Goal: Task Accomplishment & Management: Manage account settings

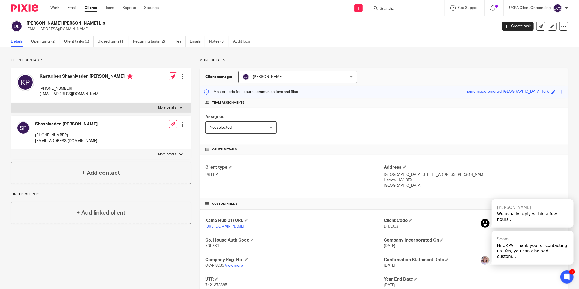
click at [391, 8] on input "Search" at bounding box center [403, 9] width 49 height 5
type input "exo"
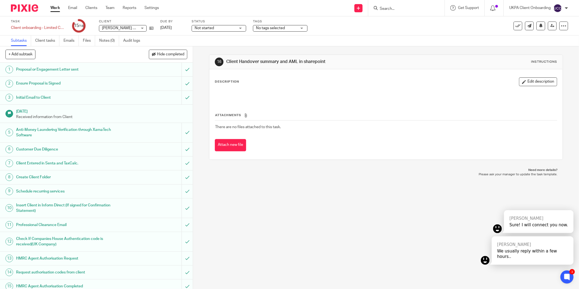
scroll to position [53, 0]
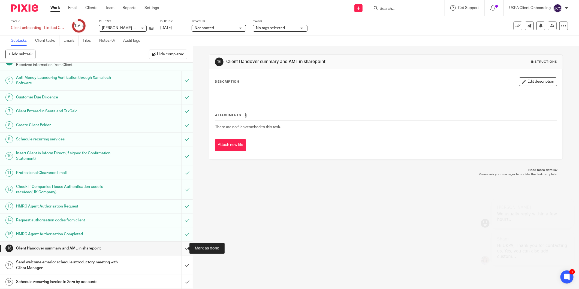
click at [183, 248] on input "submit" at bounding box center [96, 249] width 193 height 14
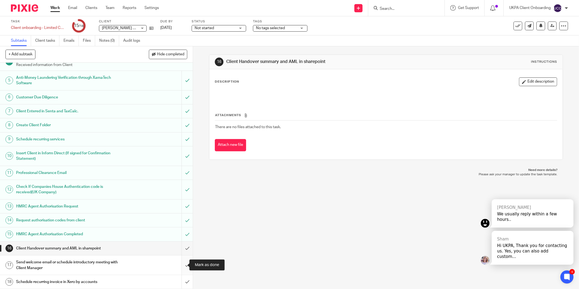
click at [183, 265] on input "submit" at bounding box center [96, 264] width 193 height 19
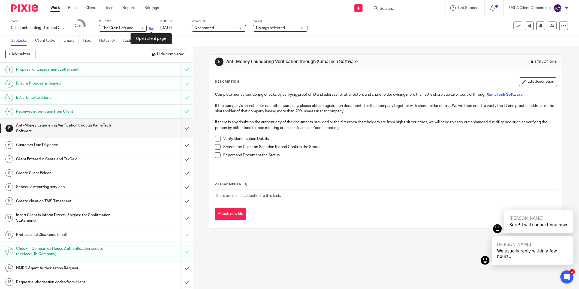
click at [150, 27] on icon at bounding box center [151, 28] width 4 height 4
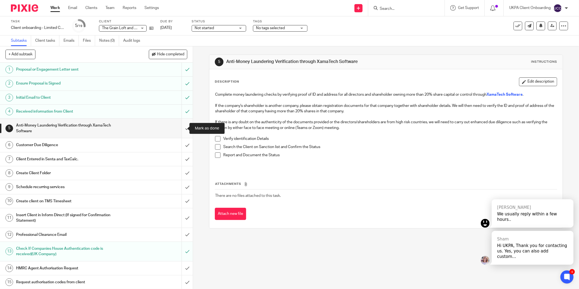
click at [180, 127] on input "submit" at bounding box center [96, 128] width 193 height 19
click at [183, 141] on input "submit" at bounding box center [96, 145] width 193 height 14
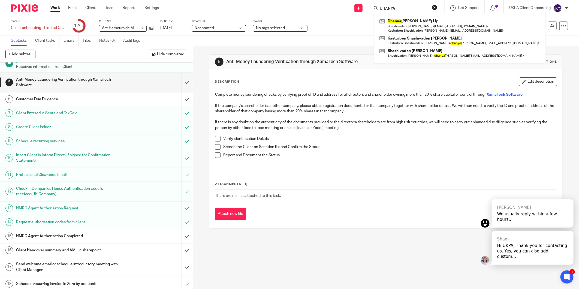
scroll to position [53, 0]
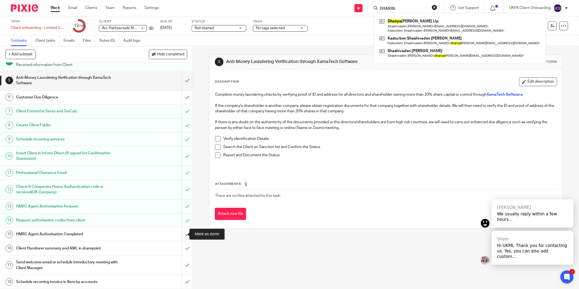
click at [181, 233] on input "submit" at bounding box center [96, 234] width 193 height 14
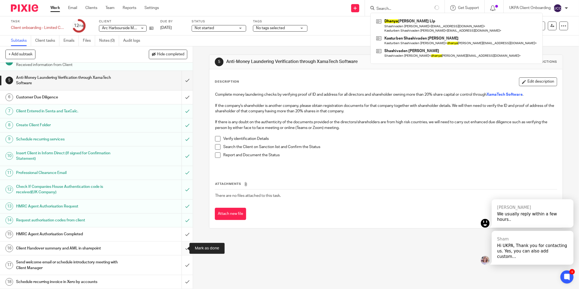
click at [182, 249] on input "submit" at bounding box center [96, 249] width 193 height 14
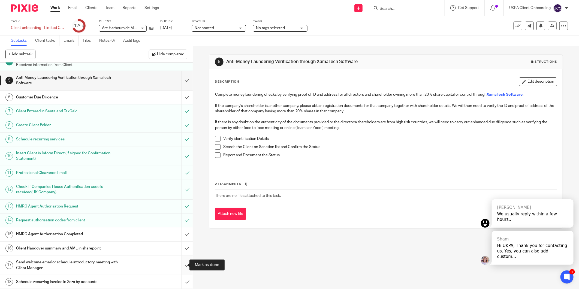
click at [180, 266] on input "submit" at bounding box center [96, 264] width 193 height 19
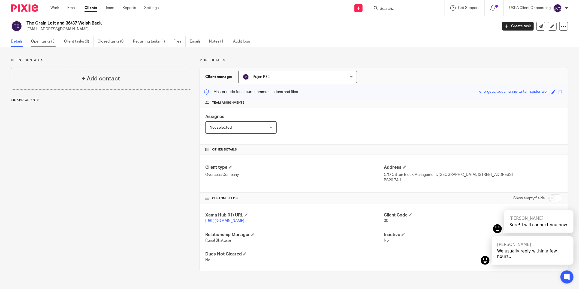
click at [55, 40] on link "Open tasks (3)" at bounding box center [45, 41] width 29 height 11
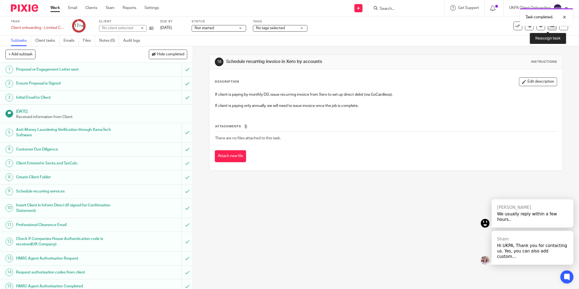
click at [550, 27] on icon at bounding box center [552, 26] width 4 height 4
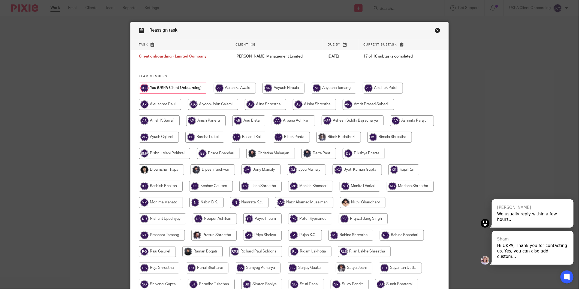
scroll to position [84, 0]
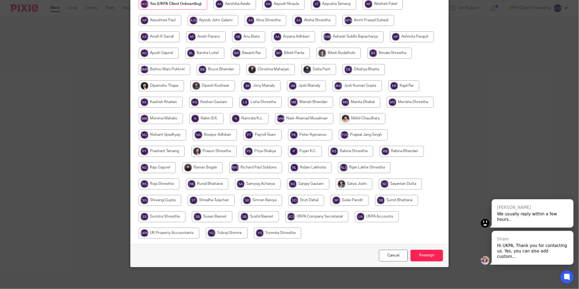
click at [355, 222] on input "radio" at bounding box center [377, 216] width 44 height 11
radio input "true"
click at [422, 255] on input "Reassign" at bounding box center [427, 256] width 32 height 12
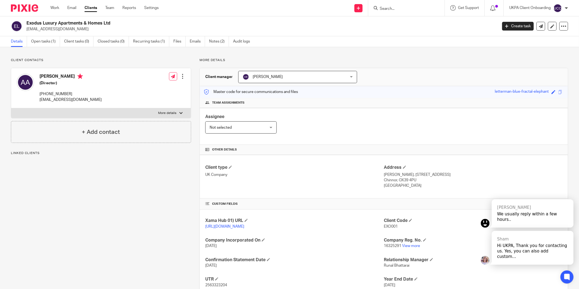
click at [44, 28] on p "[EMAIL_ADDRESS][DOMAIN_NAME]" at bounding box center [259, 28] width 467 height 5
copy main "[EMAIL_ADDRESS][DOMAIN_NAME] Create task Update from Companies House Export dat…"
click at [50, 45] on link "Open tasks (1)" at bounding box center [45, 41] width 29 height 11
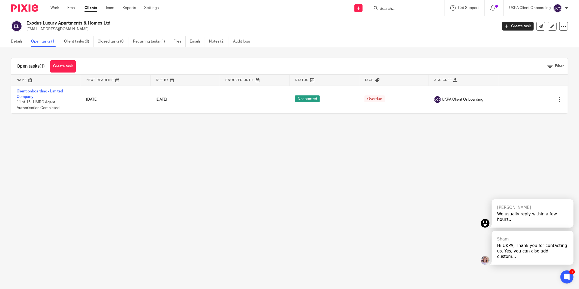
click at [396, 8] on input "Search" at bounding box center [403, 9] width 49 height 5
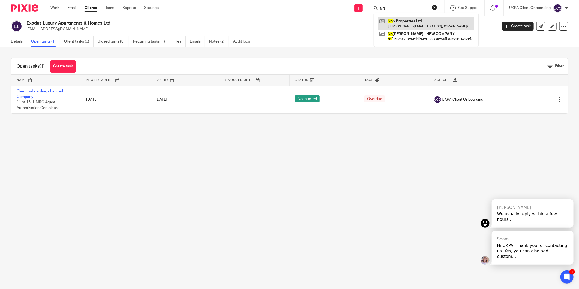
type input "NN"
click at [397, 19] on link at bounding box center [426, 23] width 96 height 13
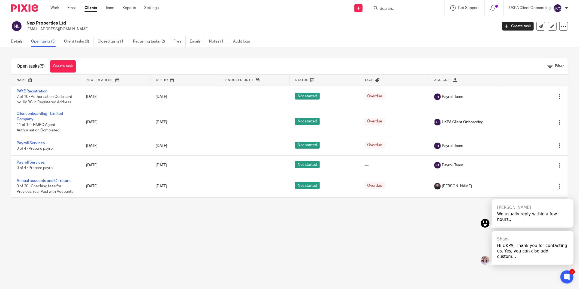
click at [55, 29] on p "[EMAIL_ADDRESS][DOMAIN_NAME]" at bounding box center [259, 28] width 467 height 5
copy main "panics127@gmail.com Create task Update from Companies House Export data Merge A…"
click at [390, 10] on input "Search" at bounding box center [403, 9] width 49 height 5
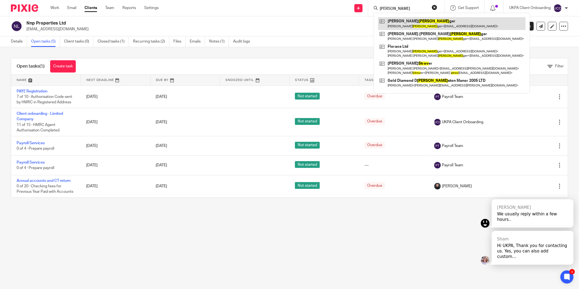
type input "strow"
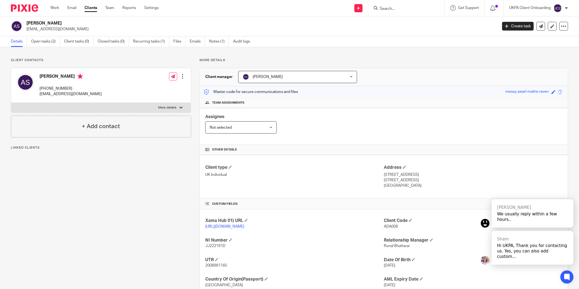
click at [36, 30] on p "[EMAIL_ADDRESS][DOMAIN_NAME]" at bounding box center [259, 28] width 467 height 5
copy main "[EMAIL_ADDRESS][DOMAIN_NAME] Create task Update from Companies House Export dat…"
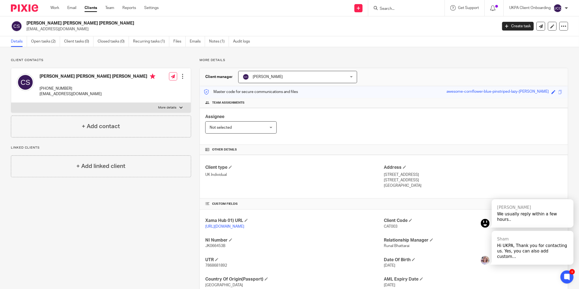
click at [399, 7] on input "Search" at bounding box center [403, 9] width 49 height 5
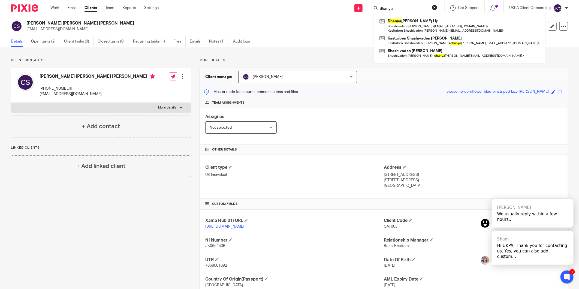
click at [400, 8] on input "dhanya" at bounding box center [403, 9] width 49 height 5
paste input "Josephine Ng Keng Hwee ?"
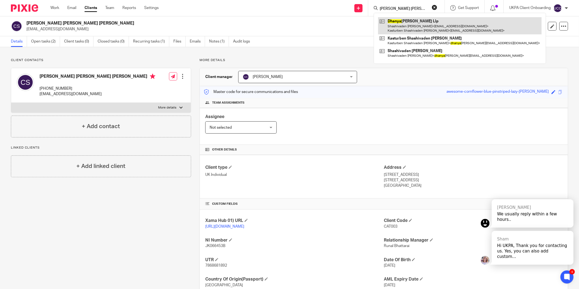
scroll to position [0, 1]
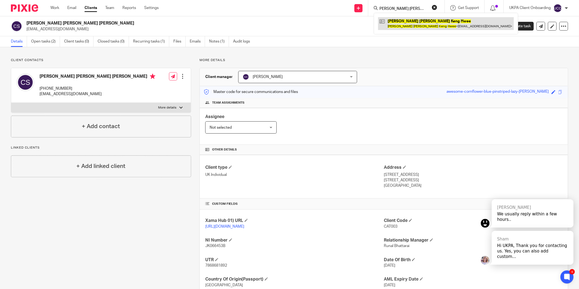
type input "Josephine Ng Keng Hwee ?"
click at [412, 24] on link at bounding box center [446, 23] width 136 height 13
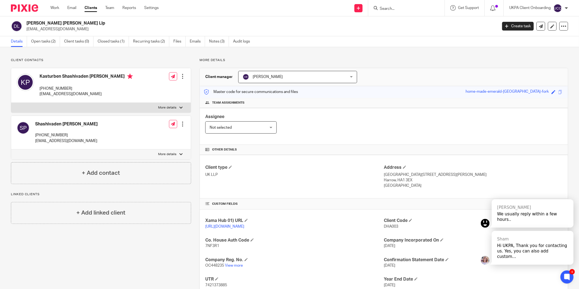
click at [53, 89] on p "[PHONE_NUMBER]" at bounding box center [86, 88] width 93 height 5
drag, startPoint x: 53, startPoint y: 89, endPoint x: 71, endPoint y: 137, distance: 50.6
click at [71, 137] on p "[PHONE_NUMBER]" at bounding box center [66, 134] width 62 height 5
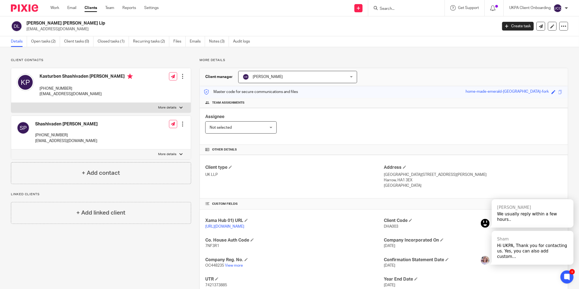
click at [58, 86] on p "[PHONE_NUMBER]" at bounding box center [86, 88] width 93 height 5
click at [58, 86] on p "+447920144143" at bounding box center [86, 88] width 93 height 5
copy div "+447920144143"
click at [571, 195] on icon at bounding box center [570, 194] width 4 height 4
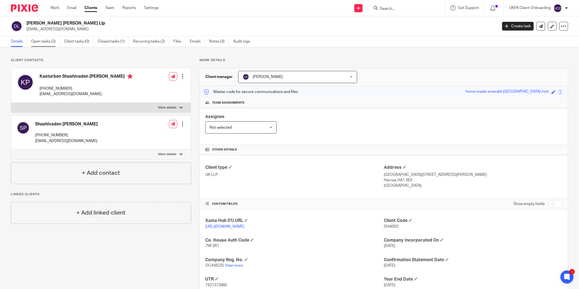
click at [45, 44] on link "Open tasks (2)" at bounding box center [45, 41] width 29 height 11
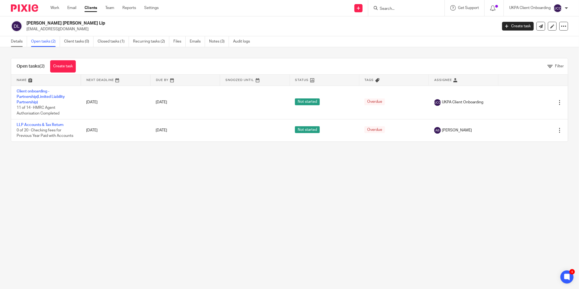
click at [21, 37] on link "Details" at bounding box center [19, 41] width 16 height 11
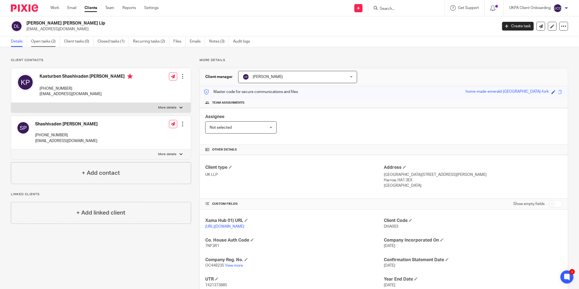
click at [42, 39] on link "Open tasks (2)" at bounding box center [45, 41] width 29 height 11
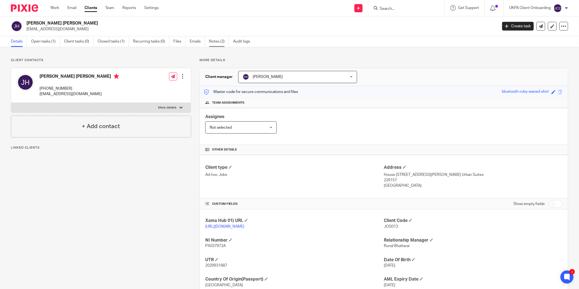
click at [215, 39] on link "Notes (2)" at bounding box center [219, 41] width 20 height 11
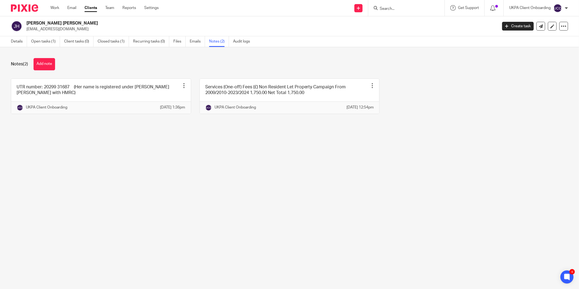
click at [40, 28] on p "[EMAIL_ADDRESS][DOMAIN_NAME]" at bounding box center [259, 28] width 467 height 5
copy main "jokhng@yahoo.co.uk Create task Update from Companies House Export data Merge Ar…"
click at [393, 8] on input "Search" at bounding box center [403, 9] width 49 height 5
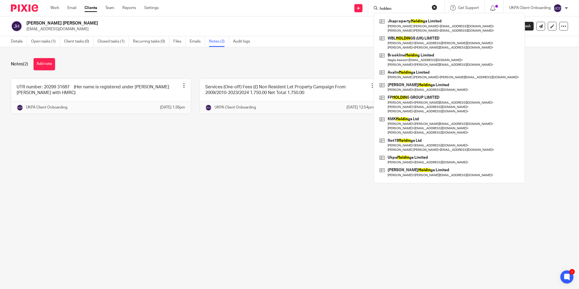
type input "holden"
click at [502, 133] on div "Notes (2) Add note UTR number: 20299 31687 (Her name is registered under Joseph…" at bounding box center [289, 90] width 579 height 86
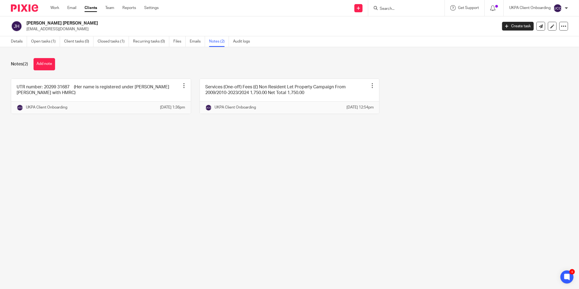
click at [394, 12] on div at bounding box center [406, 8] width 76 height 16
click at [395, 7] on input "Search" at bounding box center [403, 9] width 49 height 5
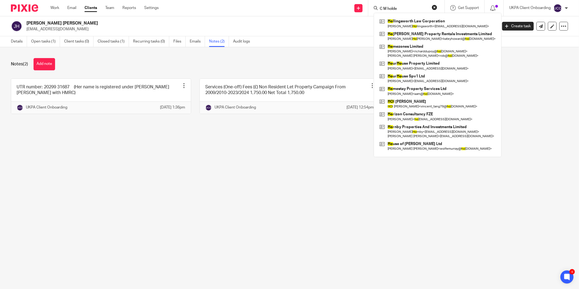
type input "C M holden"
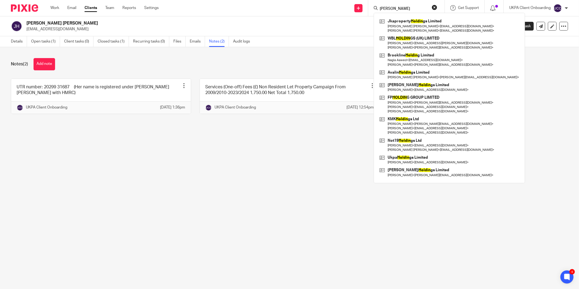
drag, startPoint x: 388, startPoint y: 6, endPoint x: 366, endPoint y: 7, distance: 22.6
click at [366, 7] on div "Send new email Create task Add client C M holden Jkaproperty Holdin gs Limited …" at bounding box center [373, 8] width 412 height 16
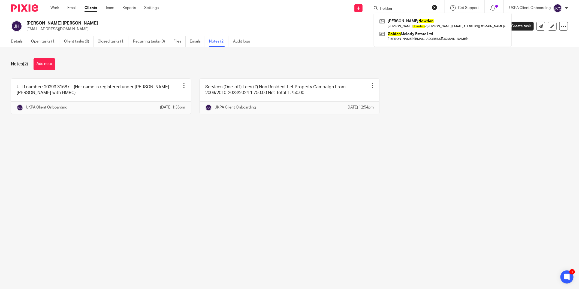
type input "Holden"
click at [433, 7] on button "reset" at bounding box center [434, 7] width 5 height 5
click at [411, 8] on input "Search" at bounding box center [403, 9] width 49 height 5
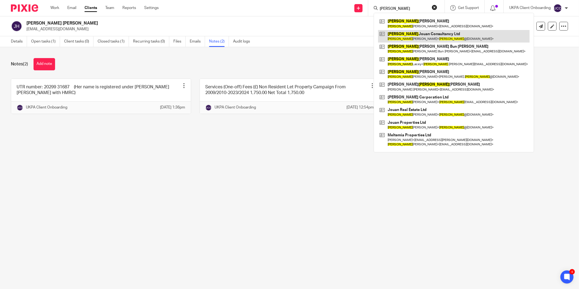
type input "jason"
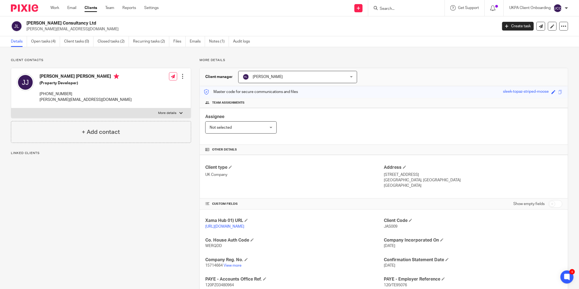
click at [58, 27] on p "[PERSON_NAME][EMAIL_ADDRESS][DOMAIN_NAME]" at bounding box center [259, 28] width 467 height 5
copy main "[PERSON_NAME][EMAIL_ADDRESS][DOMAIN_NAME] Create task Update from Companies Hou…"
click at [40, 40] on link "Open tasks (4)" at bounding box center [45, 41] width 29 height 11
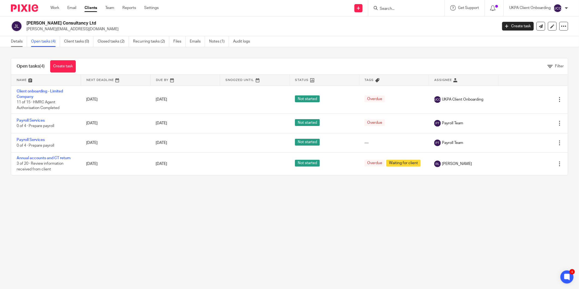
click at [20, 42] on link "Details" at bounding box center [19, 41] width 16 height 11
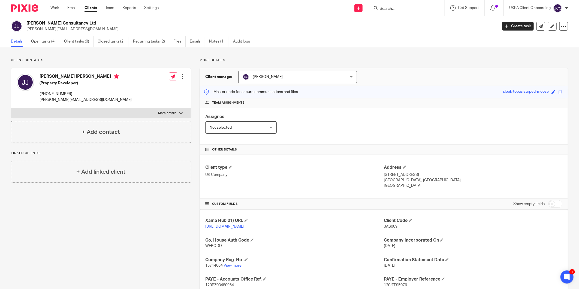
click at [43, 22] on h2 "[PERSON_NAME] Consultancy Ltd" at bounding box center [213, 23] width 374 height 6
copy div "[PERSON_NAME] Consultancy Ltd"
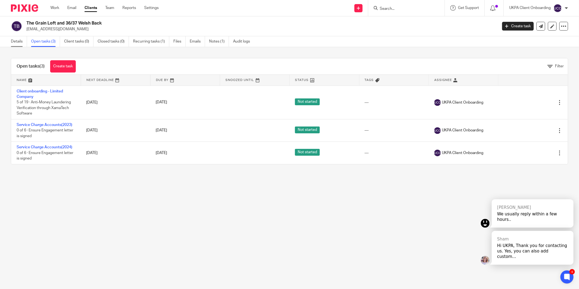
click at [26, 46] on link "Details" at bounding box center [19, 41] width 16 height 11
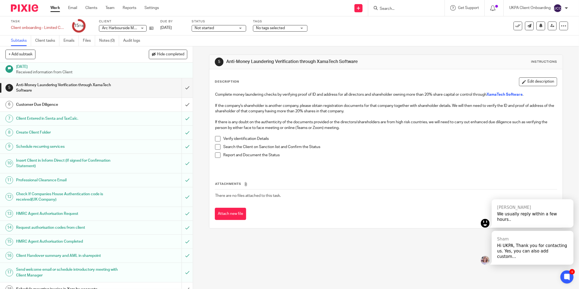
scroll to position [53, 0]
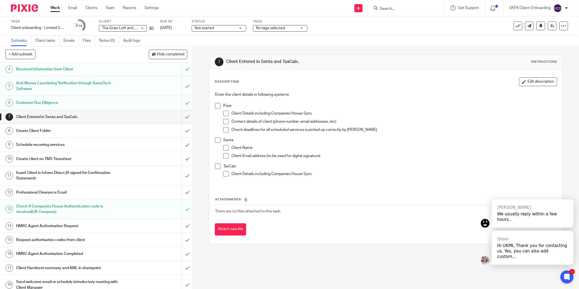
scroll to position [2, 0]
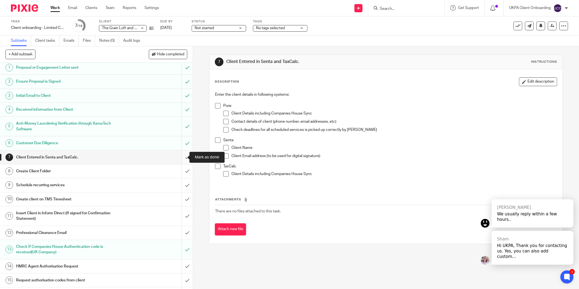
click at [181, 156] on input "submit" at bounding box center [96, 157] width 193 height 14
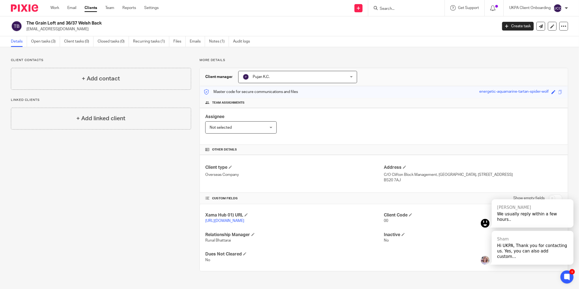
click at [84, 25] on h2 "The Grain Loft and 36/37 Welsh Back" at bounding box center [213, 23] width 374 height 6
copy div "The Grain Loft and 36/37 Welsh Back"
click at [397, 173] on p "C/O Clifton Block Management, The Mirage, 21 Harbour Road, Portishead, North So…" at bounding box center [473, 174] width 179 height 5
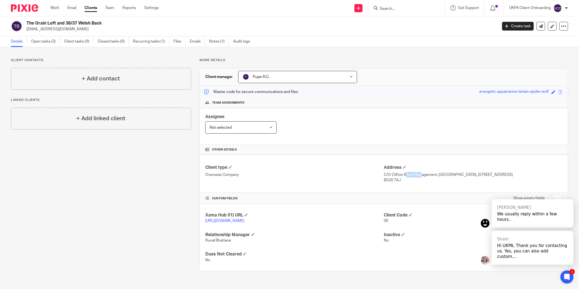
click at [397, 173] on p "C/O Clifton Block Management, The Mirage, 21 Harbour Road, Portishead, North So…" at bounding box center [473, 174] width 179 height 5
copy div "C/O Clifton Block Management, The Mirage, 21 Harbour Road, Portishead, North So…"
click at [390, 181] on p "BS20 7AJ" at bounding box center [473, 179] width 179 height 5
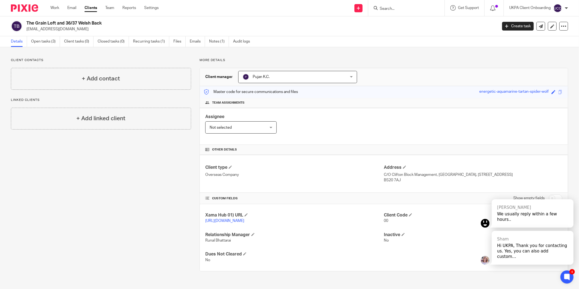
click at [390, 181] on p "BS20 7AJ" at bounding box center [473, 179] width 179 height 5
copy div "BS20 7AJ"
click at [107, 83] on h4 "+ Add contact" at bounding box center [101, 78] width 38 height 8
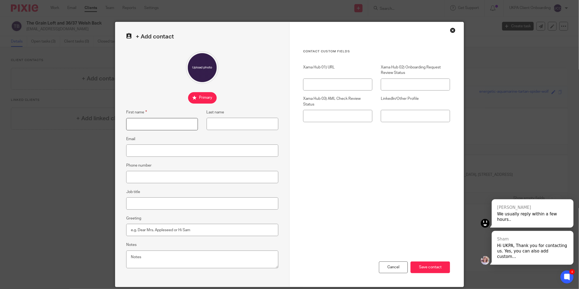
drag, startPoint x: 142, startPoint y: 128, endPoint x: 141, endPoint y: 125, distance: 3.7
click at [142, 128] on input "First name" at bounding box center [162, 124] width 72 height 12
paste input "[PERSON_NAME]"
click at [151, 124] on input "[PERSON_NAME]" at bounding box center [162, 124] width 72 height 12
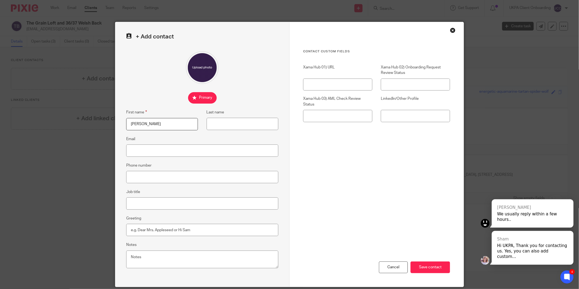
type input "Philip"
click at [242, 120] on input "Last name" at bounding box center [243, 124] width 72 height 12
paste input "Stolworthy"
type input "Stolworthy"
click at [154, 176] on input "Phone number" at bounding box center [202, 177] width 152 height 12
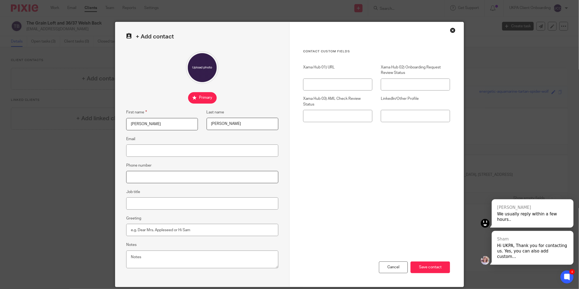
paste input "+44 117 325 9721"
type input "+44 117 325 9721"
click at [134, 154] on input "Email" at bounding box center [202, 150] width 152 height 12
paste input "block@besteestates.co.uk"
type input "block@besteestates.co.uk"
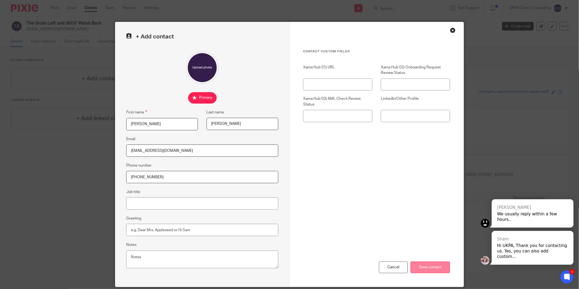
click at [424, 272] on input "Save contact" at bounding box center [431, 267] width 40 height 12
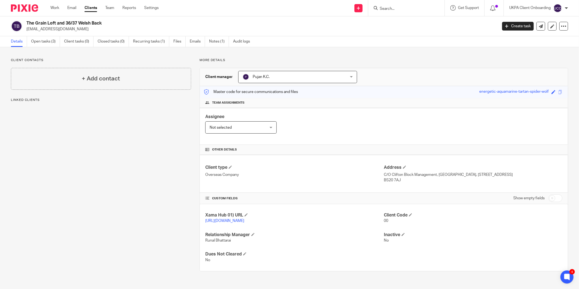
click at [382, 11] on input "Search" at bounding box center [403, 9] width 49 height 5
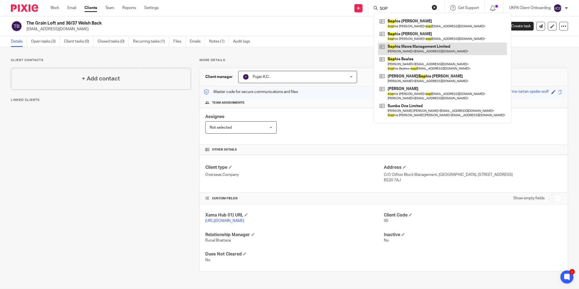
type input "SOP"
click at [78, 26] on h2 "The Grain Loft and 36/37 Welsh Back" at bounding box center [213, 23] width 374 height 6
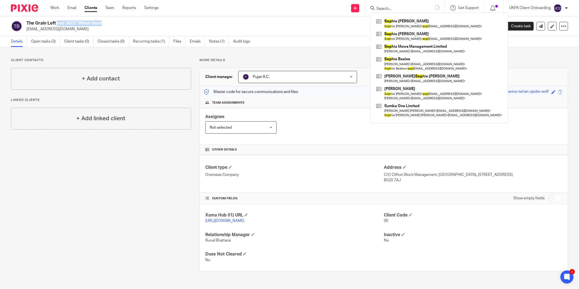
click at [78, 26] on h2 "The Grain Loft and 36/37 Welsh Back" at bounding box center [213, 23] width 374 height 6
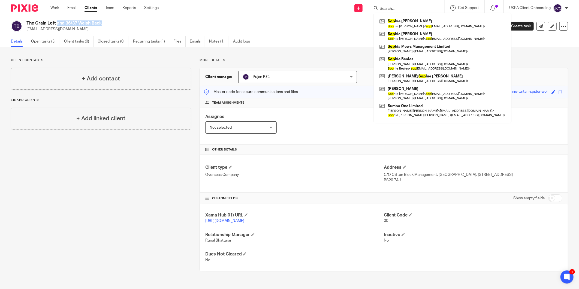
copy div "The Grain Loft and 36/37 Welsh Back"
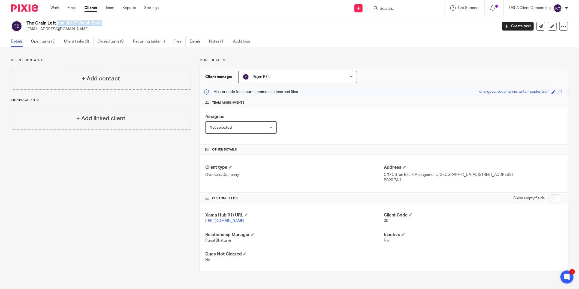
click at [389, 8] on input "Search" at bounding box center [403, 9] width 49 height 5
paste input "[PERSON_NAME][EMAIL_ADDRESS][DOMAIN_NAME]>"
type input "[PERSON_NAME][EMAIL_ADDRESS][DOMAIN_NAME]"
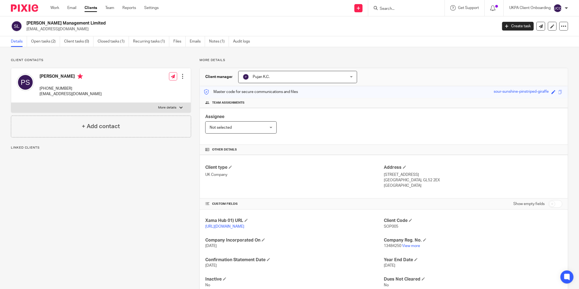
click at [49, 80] on h4 "[PERSON_NAME]" at bounding box center [71, 77] width 62 height 7
copy h4 "[PERSON_NAME]"
click at [63, 88] on p "[PHONE_NUMBER]" at bounding box center [71, 88] width 62 height 5
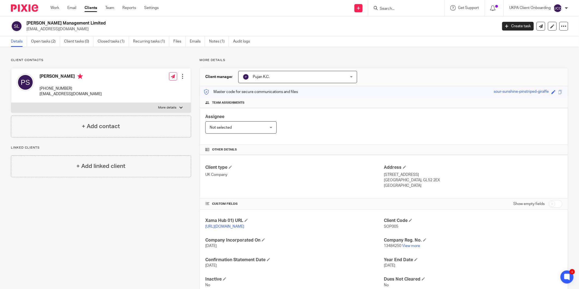
click at [63, 88] on p "[PHONE_NUMBER]" at bounding box center [71, 88] width 62 height 5
click at [63, 86] on p "[PHONE_NUMBER]" at bounding box center [71, 88] width 62 height 5
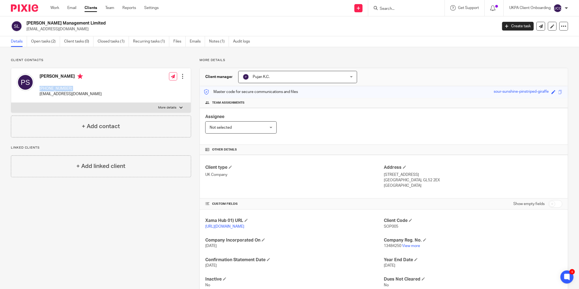
click at [63, 86] on p "[PHONE_NUMBER]" at bounding box center [71, 88] width 62 height 5
click at [51, 94] on p "[EMAIL_ADDRESS][DOMAIN_NAME]" at bounding box center [71, 93] width 62 height 5
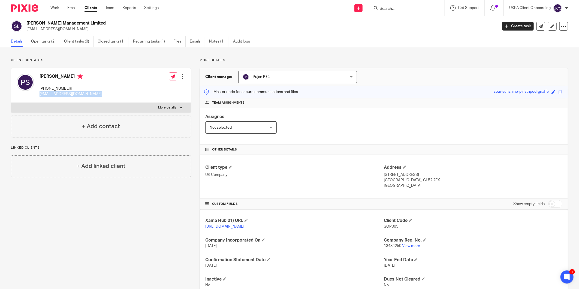
click at [51, 94] on p "[EMAIL_ADDRESS][DOMAIN_NAME]" at bounding box center [71, 93] width 62 height 5
copy div "[EMAIL_ADDRESS][DOMAIN_NAME]"
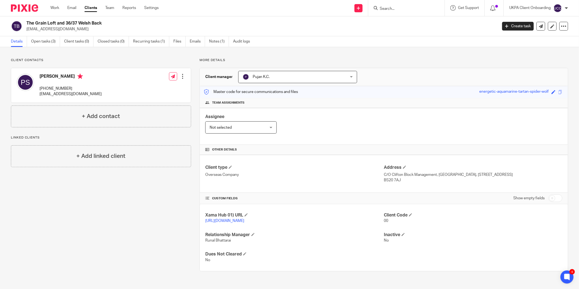
click at [46, 87] on p "+44 117 325 9721" at bounding box center [71, 88] width 62 height 5
copy div "+44 117 325 9721"
click at [81, 24] on h2 "The Grain Loft and 36/37 Welsh Back" at bounding box center [213, 23] width 374 height 6
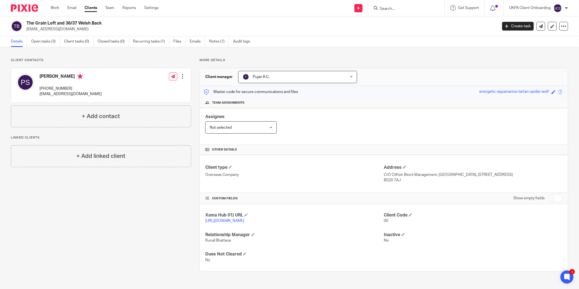
click at [81, 24] on h2 "The Grain Loft and 36/37 Welsh Back" at bounding box center [213, 23] width 374 height 6
copy div "The Grain Loft and 36/37 Welsh Back"
click at [409, 215] on span at bounding box center [410, 214] width 3 height 3
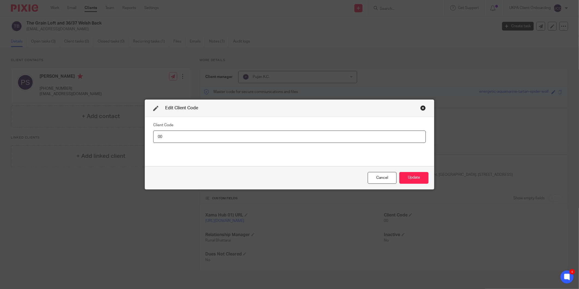
click at [375, 132] on input "00" at bounding box center [289, 137] width 273 height 12
click at [372, 133] on input "00" at bounding box center [289, 137] width 273 height 12
type input "THE017"
click at [426, 178] on button "Update" at bounding box center [413, 178] width 29 height 12
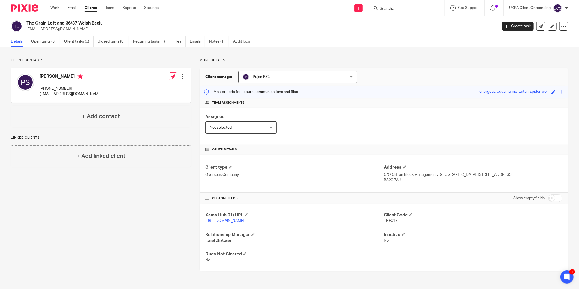
click at [63, 21] on h2 "The Grain Loft and 36/37 Welsh Back" at bounding box center [213, 23] width 374 height 6
copy div "The Grain Loft and 36/37 Welsh Back"
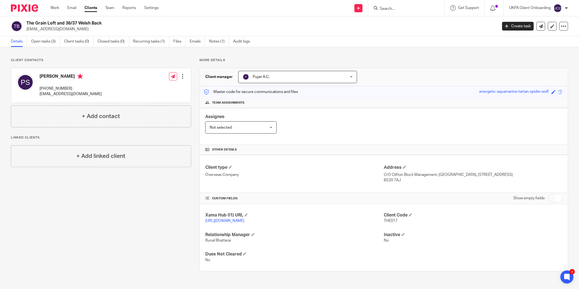
click at [396, 171] on div "Address C/O Clifton Block Management, The Mirage, 21 Harbour Road, Portishead, …" at bounding box center [473, 174] width 179 height 18
click at [397, 172] on p "C/O Clifton Block Management, The Mirage, 21 Harbour Road, Portishead, North So…" at bounding box center [473, 174] width 179 height 5
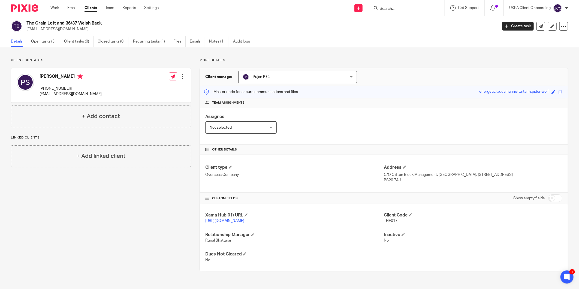
click at [393, 183] on div "Client type Overseas Company Address C/O Clifton Block Management, The Mirage, …" at bounding box center [384, 174] width 368 height 38
click at [393, 183] on p "BS20 7AJ" at bounding box center [473, 179] width 179 height 5
copy div "BS20 7AJ"
click at [54, 76] on h4 "Philip Stolworthy" at bounding box center [71, 77] width 62 height 7
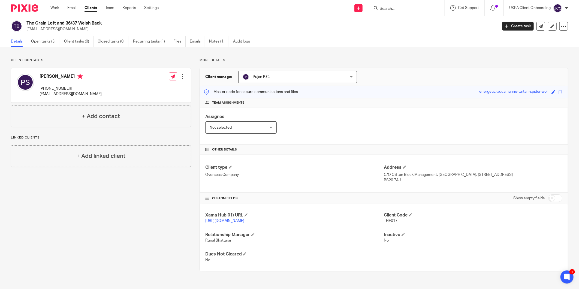
click at [54, 76] on h4 "Philip Stolworthy" at bounding box center [71, 77] width 62 height 7
copy h4 "Philip Stolworthy"
click at [63, 96] on p "[EMAIL_ADDRESS][DOMAIN_NAME]" at bounding box center [71, 93] width 62 height 5
click at [63, 96] on p "block@besteestates.co.uk" at bounding box center [71, 93] width 62 height 5
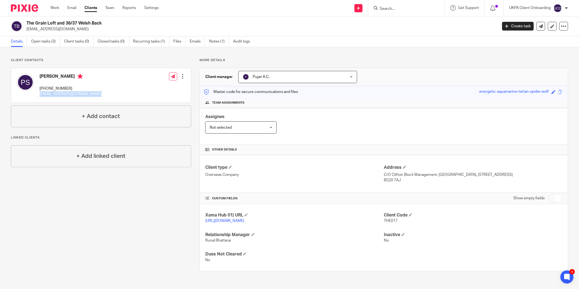
copy div "block@besteestates.co.uk"
click at [38, 40] on link "Open tasks (3)" at bounding box center [45, 41] width 29 height 11
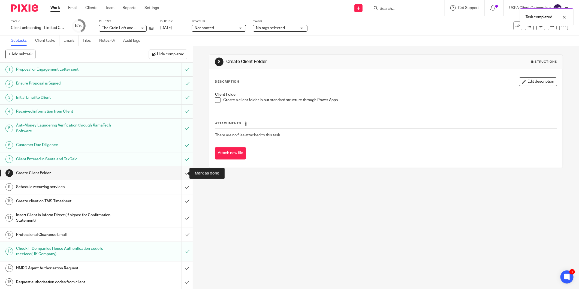
click at [180, 173] on input "submit" at bounding box center [96, 173] width 193 height 14
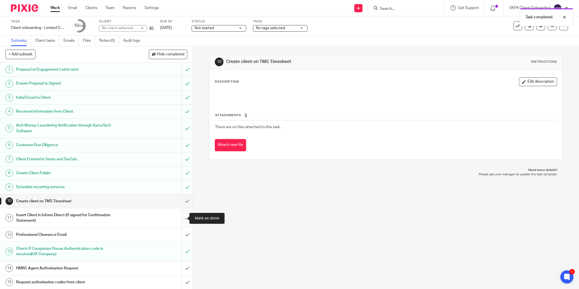
click at [180, 218] on input "submit" at bounding box center [96, 217] width 193 height 19
click at [183, 234] on input "submit" at bounding box center [96, 235] width 193 height 14
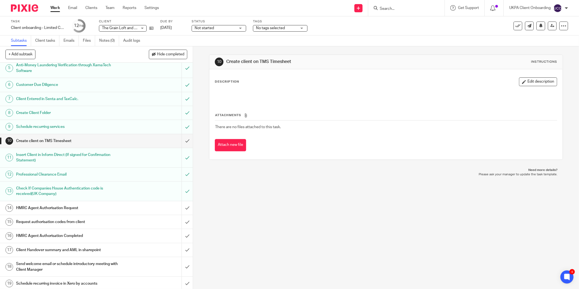
scroll to position [61, 0]
click at [182, 207] on input "submit" at bounding box center [96, 208] width 193 height 14
click at [181, 222] on input "submit" at bounding box center [96, 222] width 193 height 14
click at [180, 237] on input "submit" at bounding box center [96, 236] width 193 height 14
click at [184, 251] on input "submit" at bounding box center [96, 250] width 193 height 14
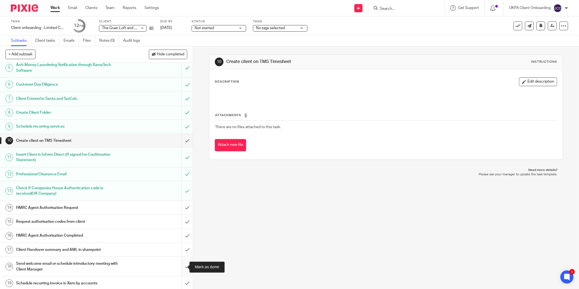
click at [181, 266] on input "submit" at bounding box center [96, 266] width 193 height 19
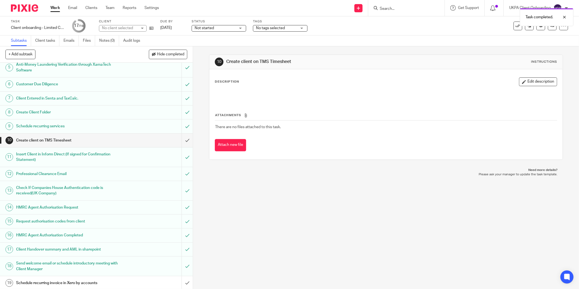
scroll to position [63, 0]
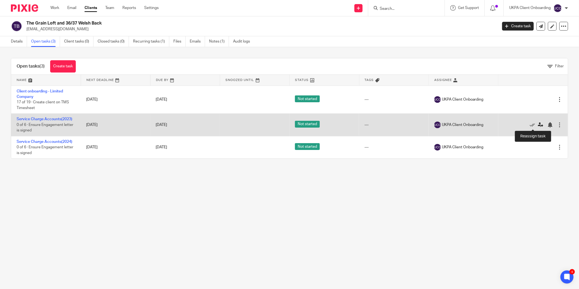
click at [538, 124] on icon at bounding box center [540, 124] width 5 height 5
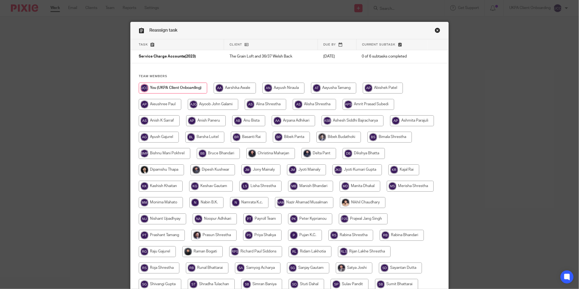
scroll to position [84, 0]
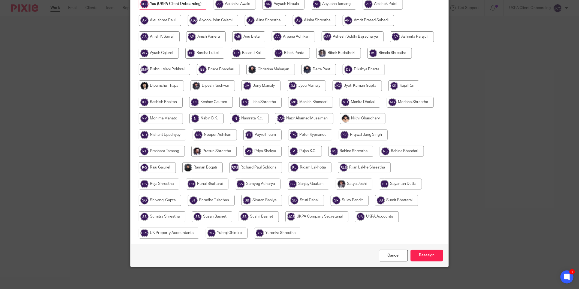
click at [322, 147] on input "radio" at bounding box center [305, 151] width 34 height 11
radio input "true"
click at [432, 259] on input "Reassign" at bounding box center [427, 256] width 32 height 12
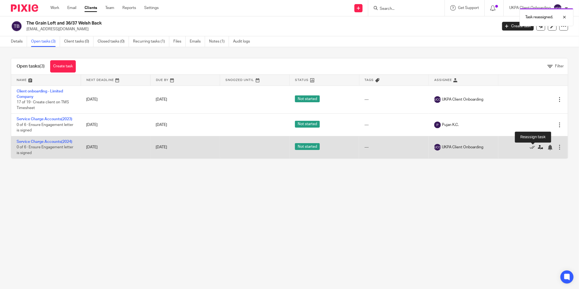
click at [538, 149] on icon at bounding box center [540, 147] width 5 height 5
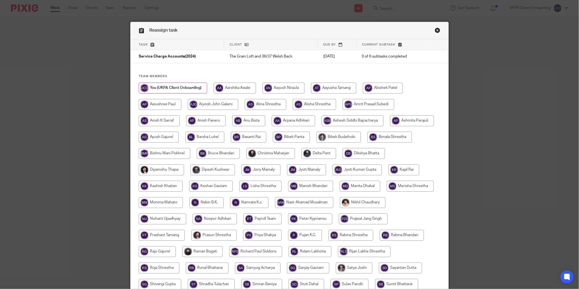
click at [322, 238] on input "radio" at bounding box center [305, 235] width 34 height 11
radio input "true"
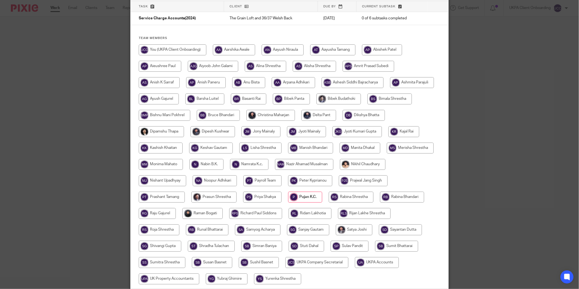
scroll to position [84, 0]
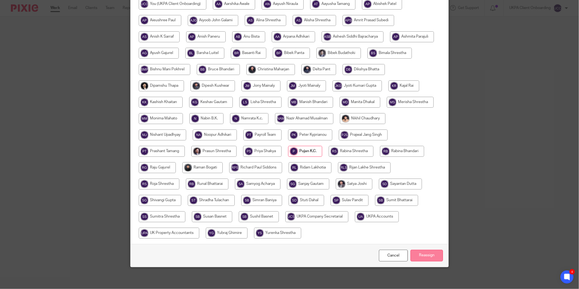
click at [431, 251] on input "Reassign" at bounding box center [427, 256] width 32 height 12
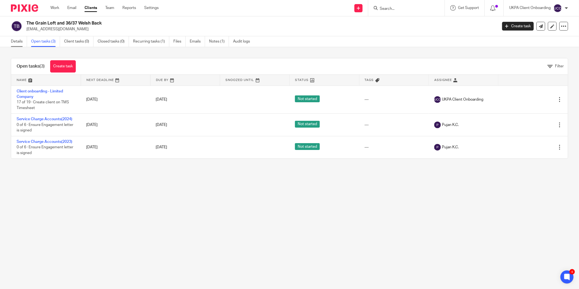
click at [13, 40] on link "Details" at bounding box center [19, 41] width 16 height 11
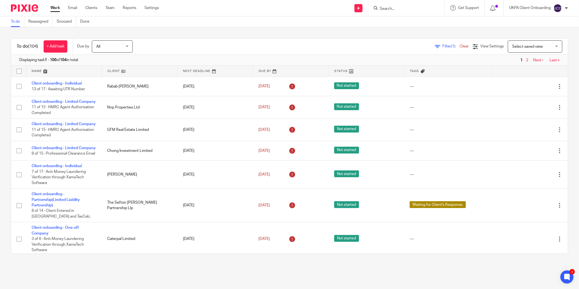
click at [377, 10] on div at bounding box center [406, 8] width 64 height 7
click at [380, 9] on input "Search" at bounding box center [403, 9] width 49 height 5
type input "s"
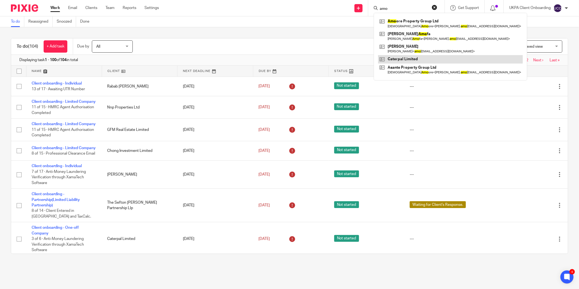
type input "amo"
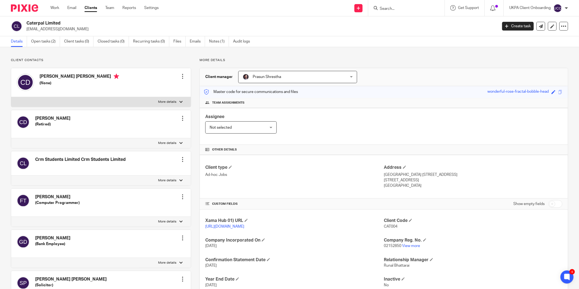
click at [50, 28] on p "amoleary@crm-limited.co.uk" at bounding box center [259, 28] width 467 height 5
copy main "amoleary@crm-limited.co.uk Create task Update from Companies House Export data …"
click at [54, 48] on div "Client contacts Carolyn Donnelly (Retired) Edit contact Create client from cont…" at bounding box center [289, 215] width 579 height 337
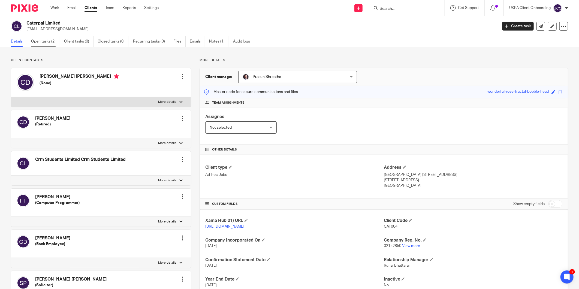
click at [54, 45] on link "Open tasks (2)" at bounding box center [45, 41] width 29 height 11
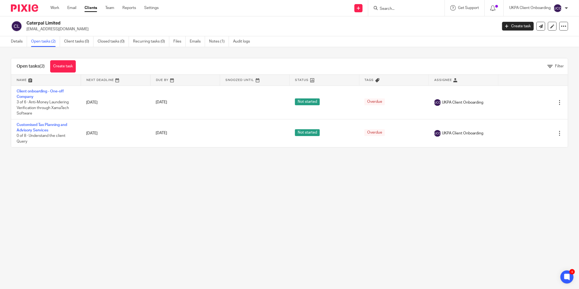
click at [9, 41] on div "Details Open tasks (2) Client tasks (0) Closed tasks (0) Recurring tasks (0) Fi…" at bounding box center [132, 41] width 264 height 11
click at [14, 41] on link "Details" at bounding box center [19, 41] width 16 height 11
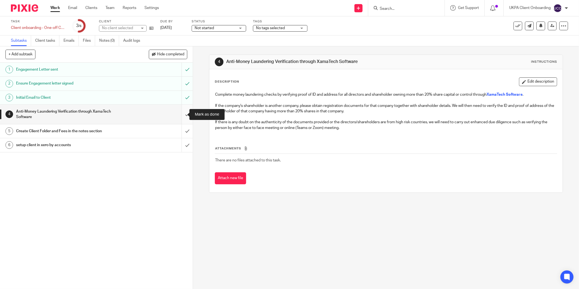
click at [183, 114] on input "submit" at bounding box center [96, 114] width 193 height 19
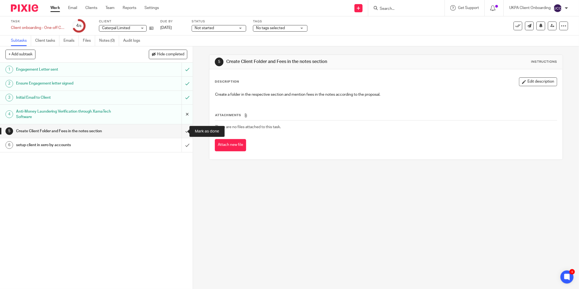
drag, startPoint x: 182, startPoint y: 133, endPoint x: 176, endPoint y: 117, distance: 17.0
click at [182, 133] on input "submit" at bounding box center [96, 131] width 193 height 14
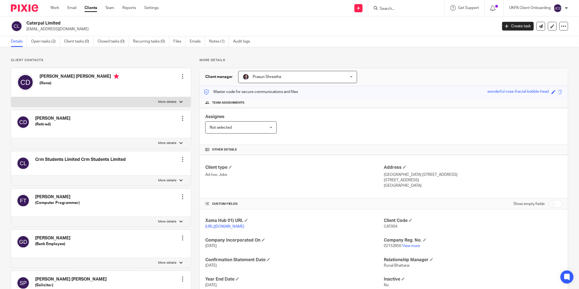
click at [56, 21] on h2 "Caterpal Limited" at bounding box center [213, 23] width 374 height 6
copy div "Caterpal Limited"
click at [222, 40] on link "Notes (1)" at bounding box center [219, 41] width 20 height 11
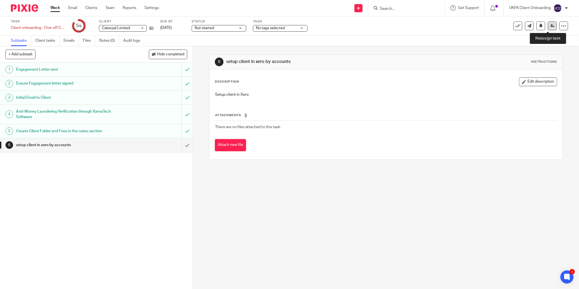
click at [550, 25] on icon at bounding box center [552, 26] width 4 height 4
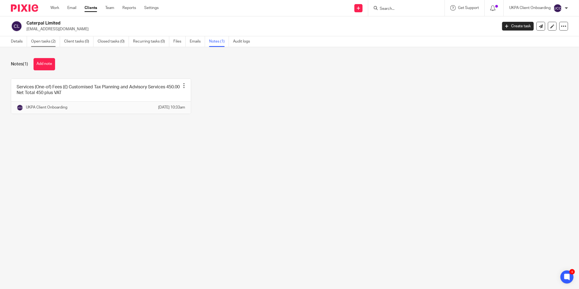
click at [37, 41] on link "Open tasks (2)" at bounding box center [45, 41] width 29 height 11
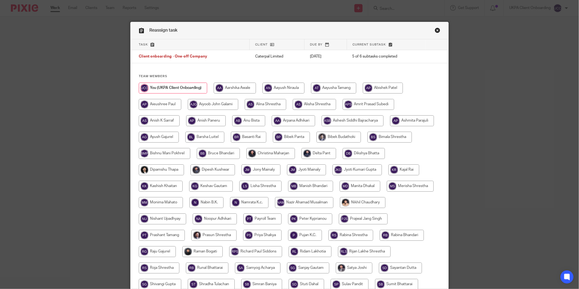
scroll to position [84, 0]
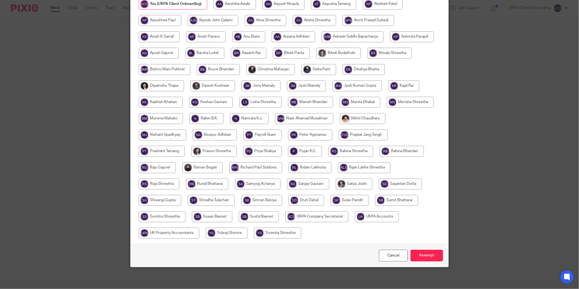
click at [355, 222] on input "radio" at bounding box center [377, 216] width 44 height 11
radio input "true"
click at [435, 258] on input "Reassign" at bounding box center [427, 256] width 32 height 12
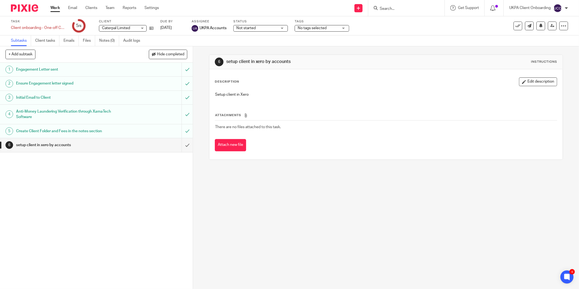
drag, startPoint x: 372, startPoint y: 12, endPoint x: 395, endPoint y: 7, distance: 23.3
click at [383, 9] on div at bounding box center [406, 8] width 76 height 16
click at [395, 7] on input "Search" at bounding box center [403, 9] width 49 height 5
paste input "asd@bossguns.com"
type input "asd@bossguns.com"
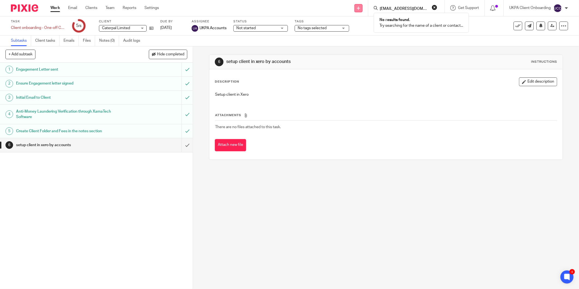
click at [358, 7] on icon at bounding box center [358, 8] width 3 height 3
click at [348, 44] on link "Add client" at bounding box center [358, 42] width 34 height 8
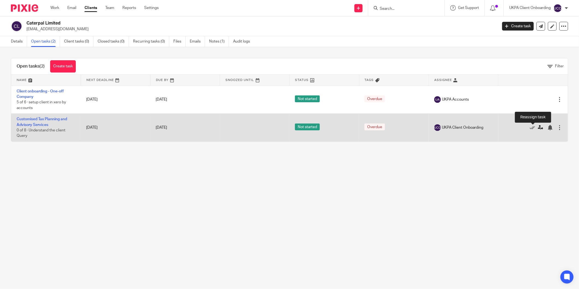
click at [538, 130] on icon at bounding box center [540, 127] width 5 height 5
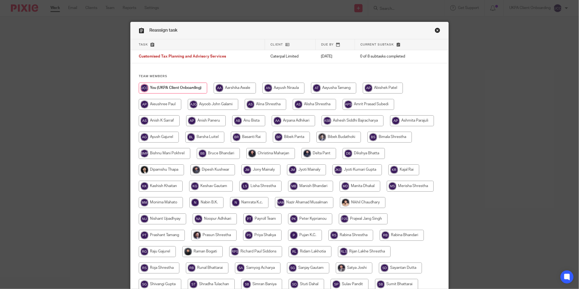
scroll to position [61, 0]
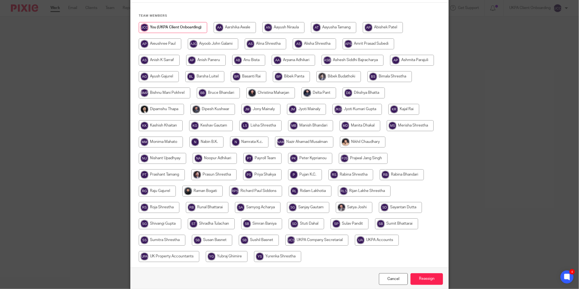
click at [237, 175] on input "radio" at bounding box center [213, 174] width 45 height 11
radio input "true"
click at [429, 278] on input "Reassign" at bounding box center [427, 279] width 32 height 12
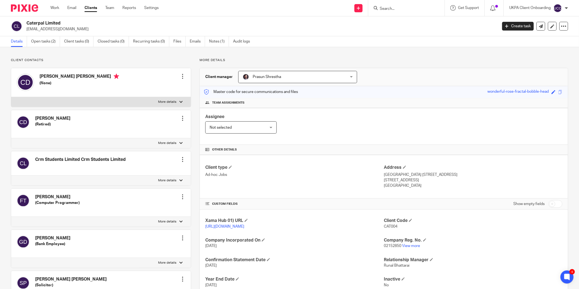
click at [59, 32] on p "[EMAIL_ADDRESS][DOMAIN_NAME]" at bounding box center [259, 28] width 467 height 5
click at [59, 32] on p "amoleary@crm-limited.co.uk" at bounding box center [259, 28] width 467 height 5
copy main "amoleary@crm-limited.co.uk Create task Update from Companies House Export data …"
click at [41, 39] on link "Open tasks (2)" at bounding box center [45, 41] width 29 height 11
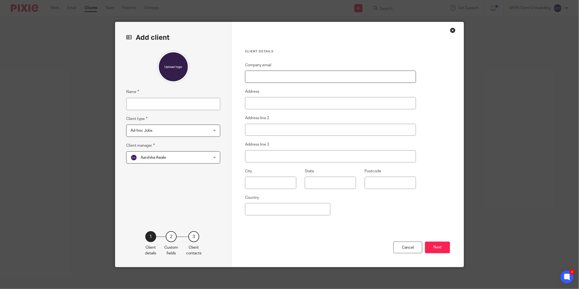
click at [341, 80] on input "Company email" at bounding box center [330, 77] width 171 height 12
paste input "[EMAIL_ADDRESS][DOMAIN_NAME]"
type input "[EMAIL_ADDRESS][DOMAIN_NAME]"
click at [135, 132] on span "Ad-hoc Jobs" at bounding box center [166, 130] width 71 height 11
click at [143, 123] on fieldset "Client type Ad-hoc Jobs Ad-hoc Jobs Ad-hoc Jobs Charity Internal Overseas Compa…" at bounding box center [173, 126] width 94 height 21
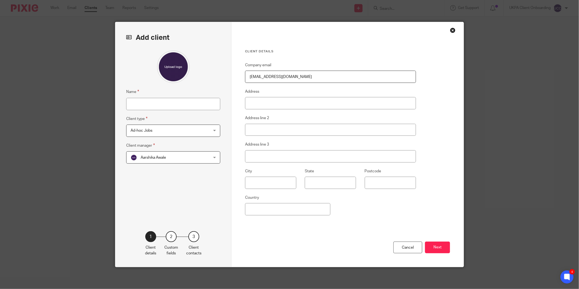
click at [146, 153] on span "Aarshika Awale" at bounding box center [166, 157] width 71 height 11
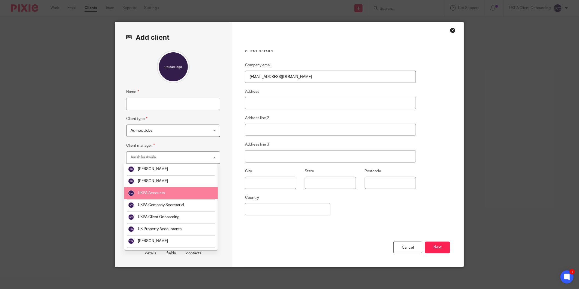
scroll to position [873, 0]
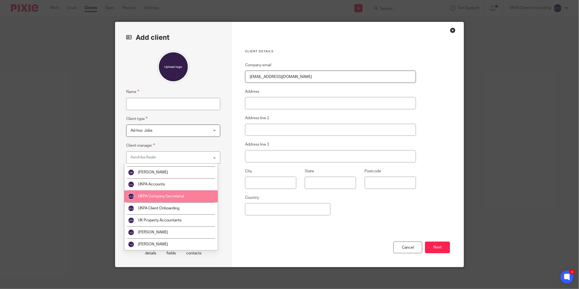
click at [171, 198] on li "UKPA Company Secretarial" at bounding box center [170, 196] width 93 height 12
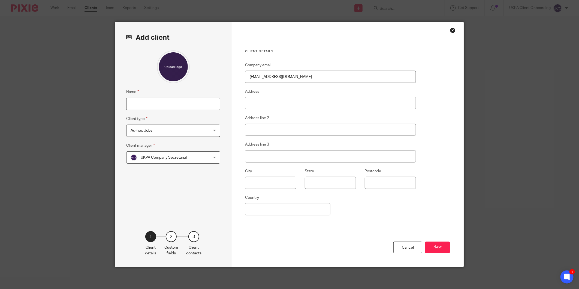
click at [158, 104] on input "Name" at bounding box center [173, 104] width 94 height 12
click at [192, 104] on input "Name" at bounding box center [173, 104] width 94 height 12
paste input "[PERSON_NAME]"
type input "[PERSON_NAME]"
click at [441, 250] on button "Next" at bounding box center [437, 248] width 25 height 12
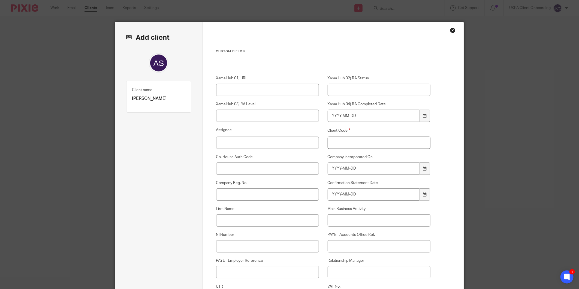
click at [375, 140] on input "Client Code" at bounding box center [379, 143] width 103 height 12
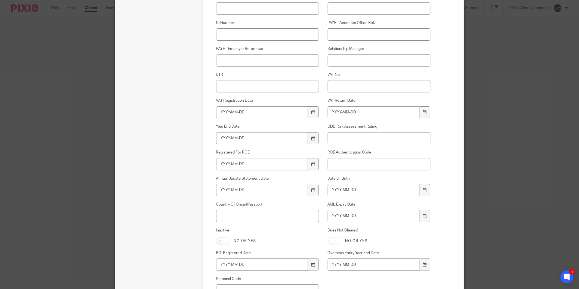
scroll to position [341, 0]
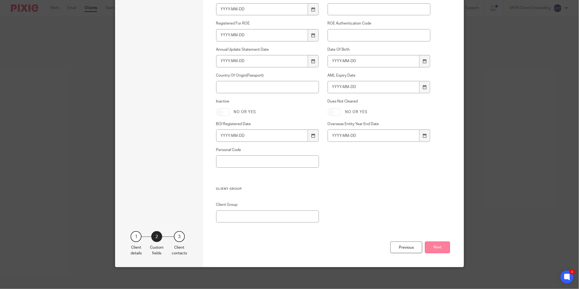
type input "00"
click at [445, 244] on button "Next" at bounding box center [437, 248] width 25 height 12
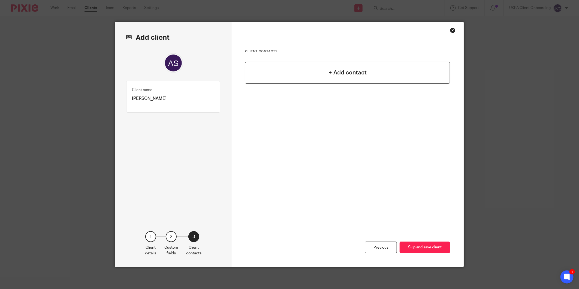
click at [339, 73] on h4 "+ Add contact" at bounding box center [347, 72] width 38 height 8
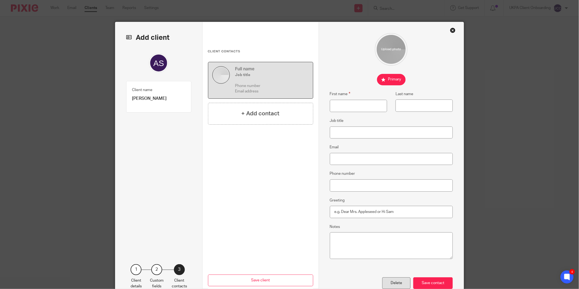
click at [407, 282] on div "Delete" at bounding box center [396, 283] width 28 height 12
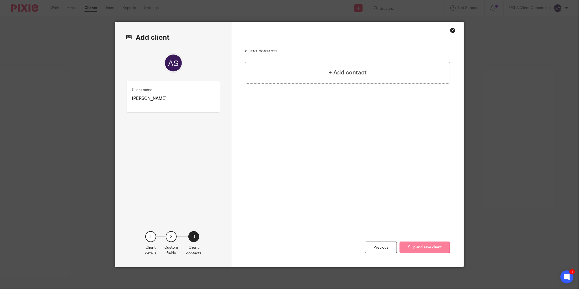
click at [437, 247] on button "Skip and save client" at bounding box center [425, 248] width 50 height 12
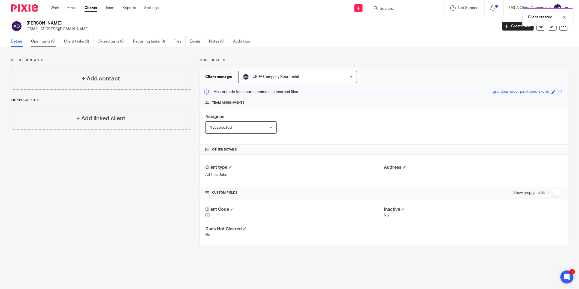
click at [33, 44] on link "Open tasks (0)" at bounding box center [45, 41] width 29 height 11
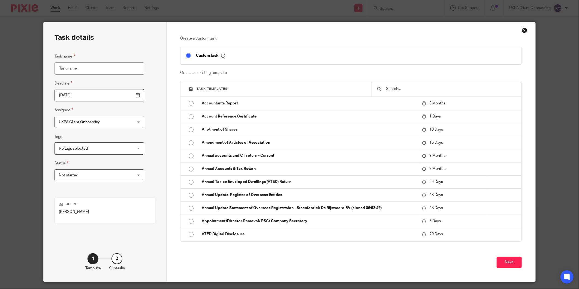
click at [415, 91] on input "text" at bounding box center [450, 89] width 130 height 6
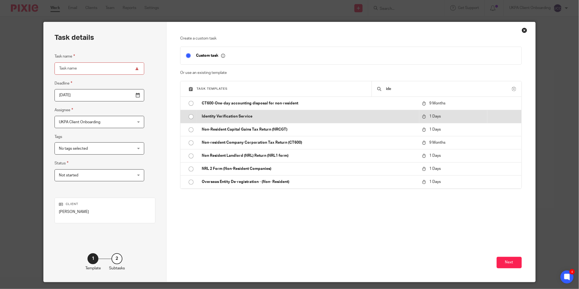
type input "ide"
click at [272, 116] on p "Identity Verification Service" at bounding box center [309, 116] width 215 height 5
type input "2025-09-23"
type input "Identity Verification Service"
checkbox input "false"
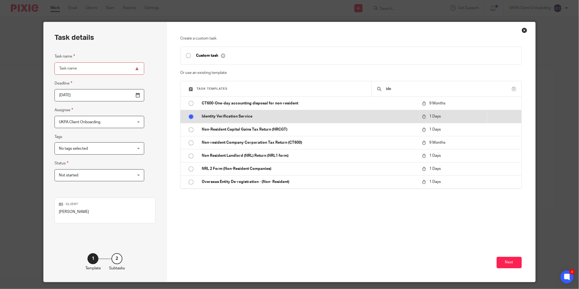
radio input "true"
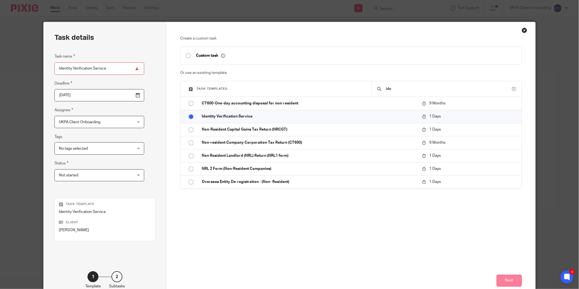
click at [502, 280] on button "Next" at bounding box center [509, 281] width 25 height 12
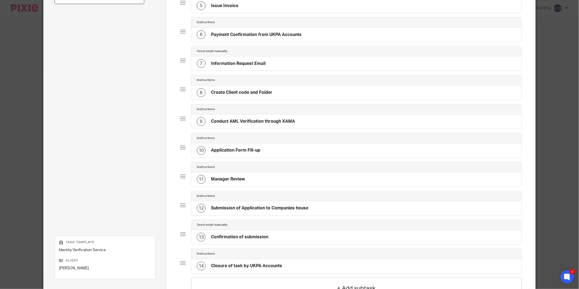
scroll to position [242, 0]
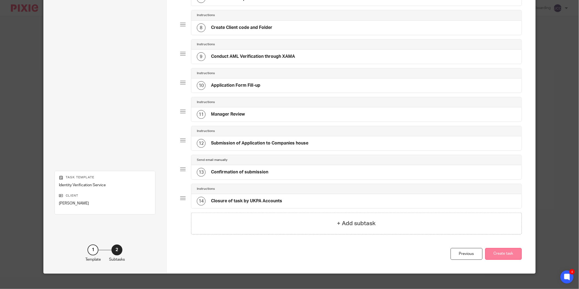
click at [506, 260] on button "Create task" at bounding box center [503, 254] width 37 height 12
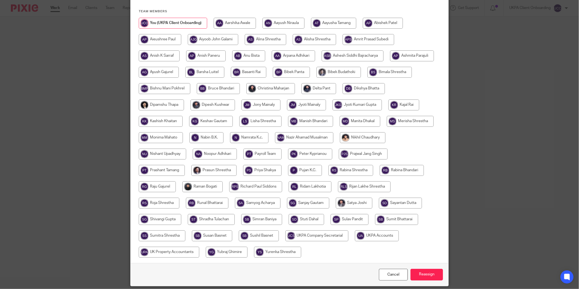
scroll to position [84, 0]
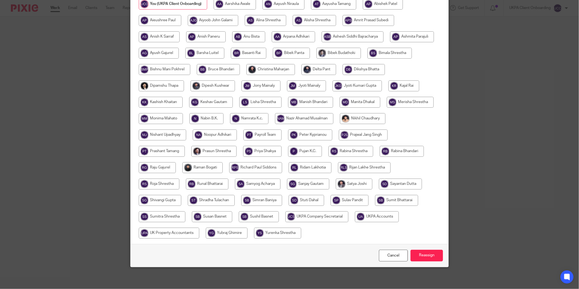
click at [348, 216] on input "radio" at bounding box center [316, 216] width 63 height 11
radio input "true"
click at [420, 255] on input "Reassign" at bounding box center [427, 256] width 32 height 12
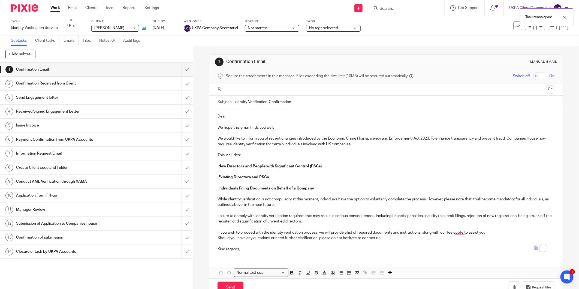
click at [145, 28] on icon at bounding box center [144, 28] width 4 height 4
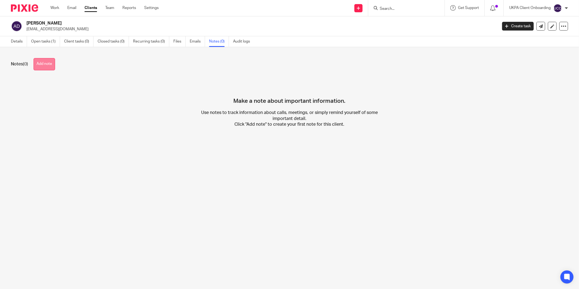
click at [53, 68] on button "Add note" at bounding box center [45, 64] width 22 height 12
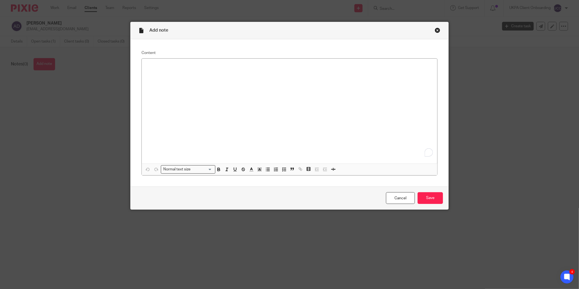
click at [390, 76] on div "To enrich screen reader interactions, please activate Accessibility in Grammarl…" at bounding box center [289, 111] width 295 height 105
click at [253, 86] on div "To enrich screen reader interactions, please activate Accessibility in Grammarl…" at bounding box center [289, 111] width 295 height 105
paste div "To enrich screen reader interactions, please activate Accessibility in Grammarl…"
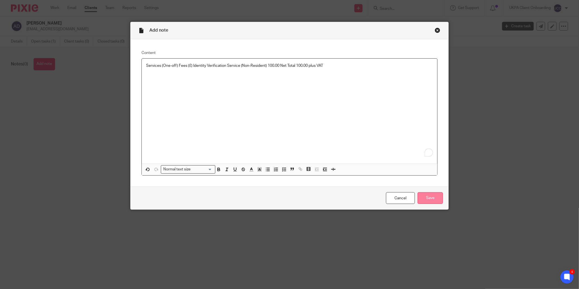
click at [429, 200] on input "Save" at bounding box center [430, 198] width 25 height 12
